Goal: Find specific page/section: Find specific page/section

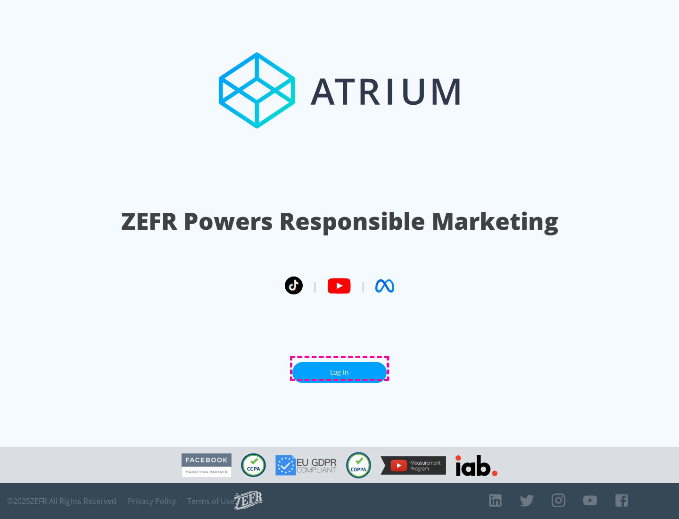
click at [340, 368] on link "Log In" at bounding box center [339, 372] width 94 height 21
